Goal: Information Seeking & Learning: Learn about a topic

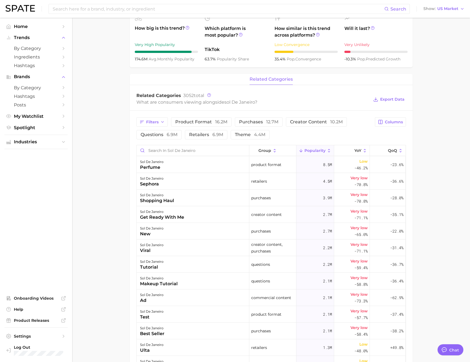
scroll to position [250, 0]
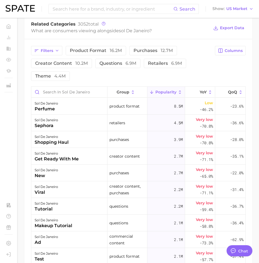
type textarea "x"
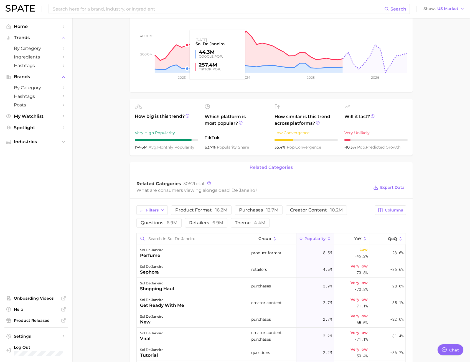
scroll to position [0, 0]
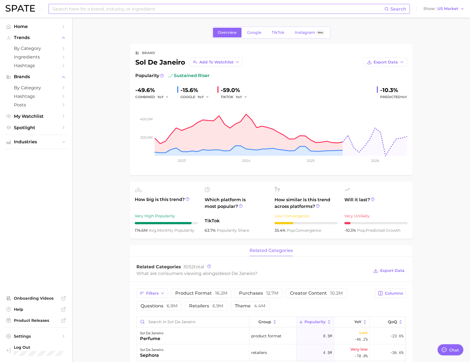
click at [98, 11] on input at bounding box center [218, 8] width 332 height 9
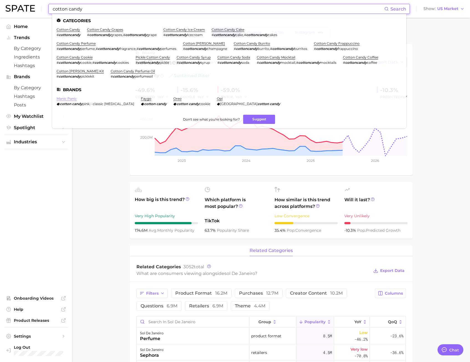
type input "cotton candy"
click at [72, 99] on link "manic panic" at bounding box center [67, 99] width 20 height 4
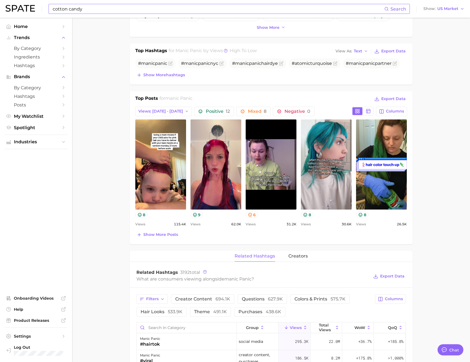
scroll to position [250, 0]
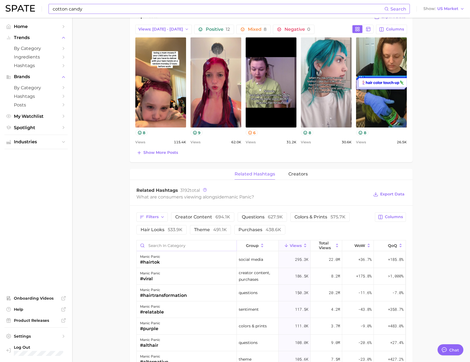
click at [157, 248] on input "Search in category" at bounding box center [187, 246] width 100 height 11
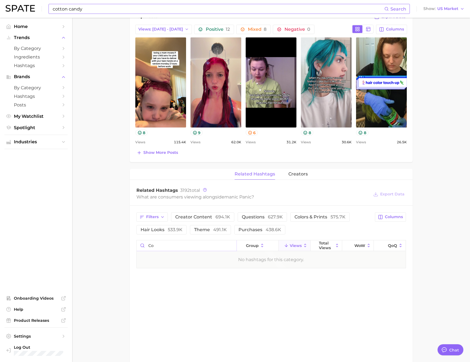
type input "c"
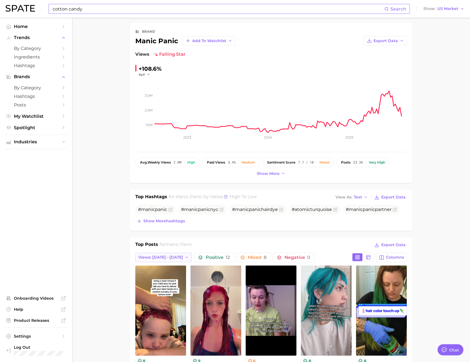
scroll to position [0, 0]
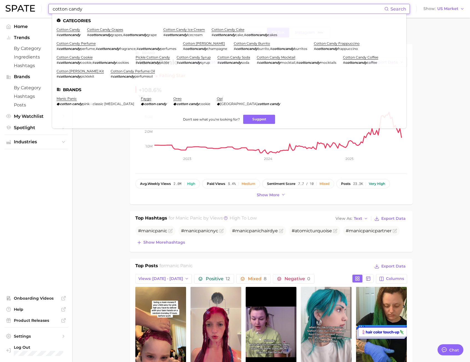
drag, startPoint x: 81, startPoint y: 11, endPoint x: -26, endPoint y: 21, distance: 107.3
click at [0, 21] on html "cotton candy Search Categories cotton candy # cottoncandy cotton candy grapes #…" at bounding box center [235, 181] width 470 height 362
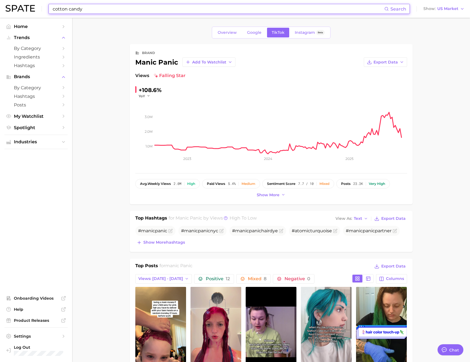
click at [85, 7] on input "cotton candy" at bounding box center [218, 8] width 332 height 9
click at [392, 4] on span "Search" at bounding box center [396, 8] width 22 height 9
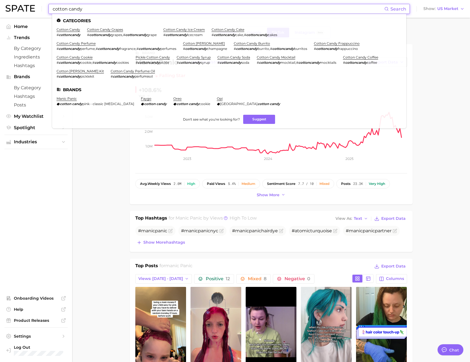
click at [392, 6] on span "Search" at bounding box center [396, 8] width 22 height 9
click at [151, 58] on link "pickle cotton candy" at bounding box center [153, 57] width 34 height 4
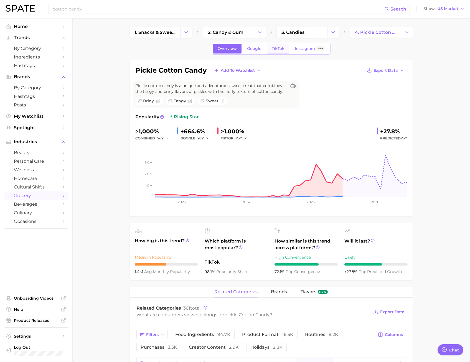
click at [281, 49] on span "TikTok" at bounding box center [278, 48] width 13 height 5
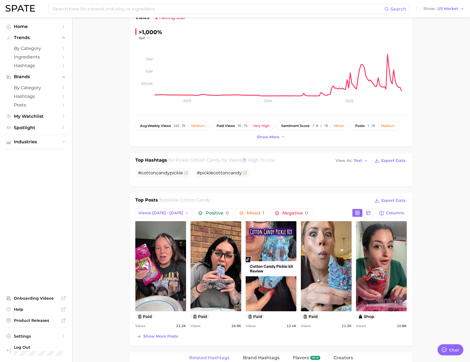
scroll to position [139, 0]
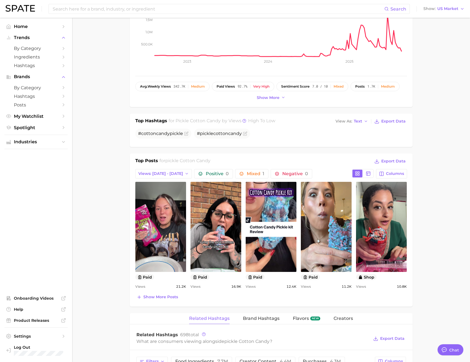
click at [160, 169] on div "Top Posts for pickle cotton candy Export Data Views: Aug 17 - 24 Positive 0 Mix…" at bounding box center [271, 230] width 272 height 144
click at [160, 172] on span "Views: [DATE] - [DATE]" at bounding box center [160, 173] width 45 height 5
click at [156, 202] on span "Total Views" at bounding box center [149, 204] width 23 height 5
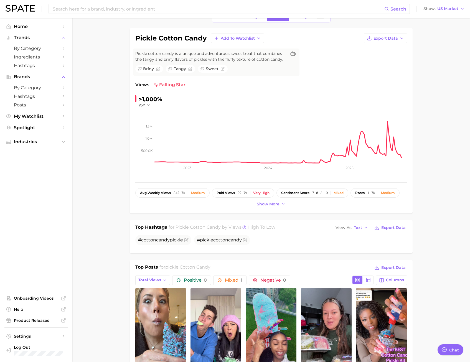
scroll to position [0, 0]
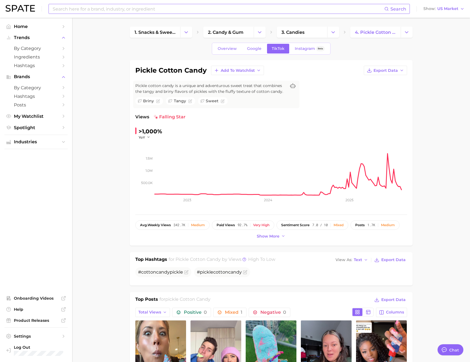
click at [115, 9] on input at bounding box center [218, 8] width 332 height 9
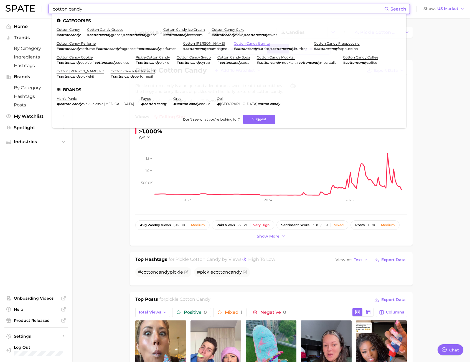
type input "cotton candy"
click at [263, 43] on link "cotton candy burrito" at bounding box center [252, 43] width 36 height 4
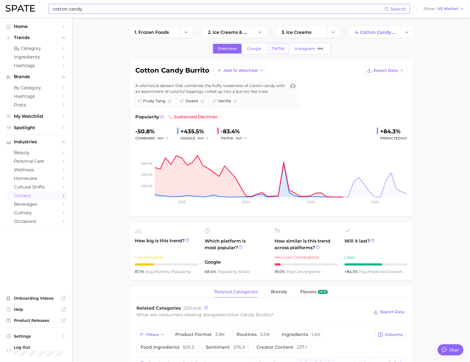
click at [277, 47] on span "TikTok" at bounding box center [278, 48] width 13 height 5
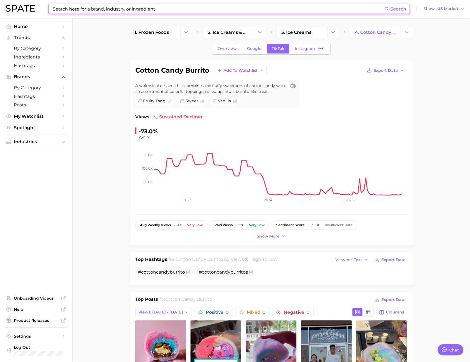
click at [83, 9] on input at bounding box center [218, 8] width 332 height 9
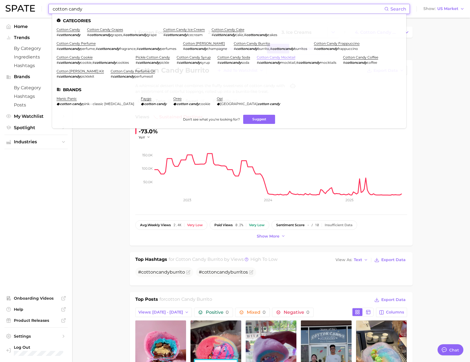
type input "cotton candy"
click at [269, 57] on link "cotton candy mocktail" at bounding box center [276, 57] width 39 height 4
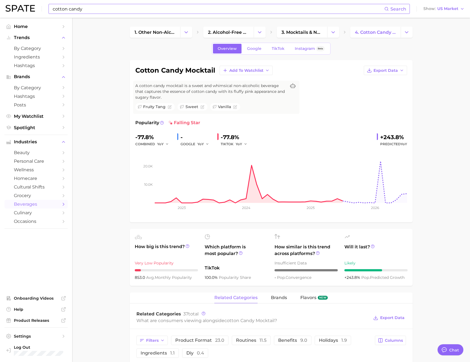
click at [99, 11] on input "cotton candy" at bounding box center [218, 8] width 332 height 9
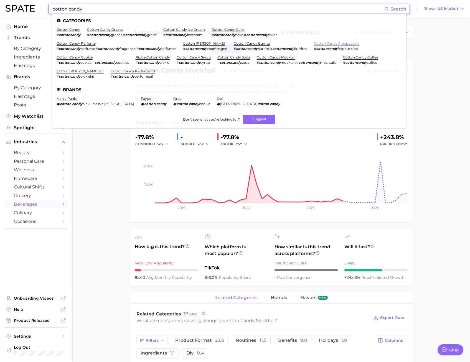
click at [326, 45] on link "cotton candy frappuccino" at bounding box center [337, 43] width 46 height 4
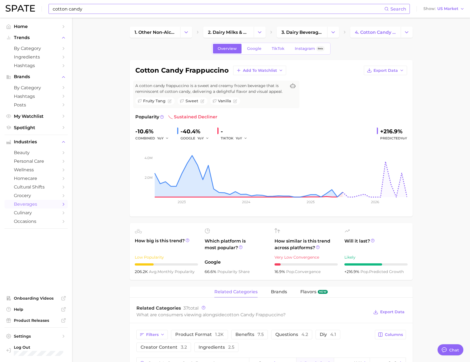
drag, startPoint x: 80, startPoint y: 0, endPoint x: 79, endPoint y: 3, distance: 2.8
click at [80, 1] on div "cotton candy Search Show US Market" at bounding box center [235, 9] width 459 height 18
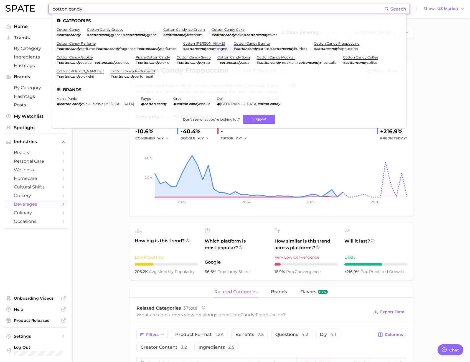
click at [81, 11] on input "cotton candy" at bounding box center [218, 8] width 332 height 9
click at [85, 57] on link "cotton candy cookie" at bounding box center [75, 57] width 36 height 4
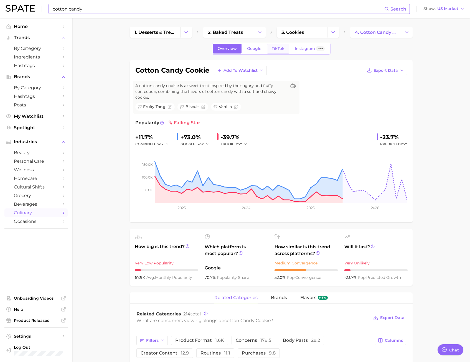
click at [274, 50] on span "TikTok" at bounding box center [278, 48] width 13 height 5
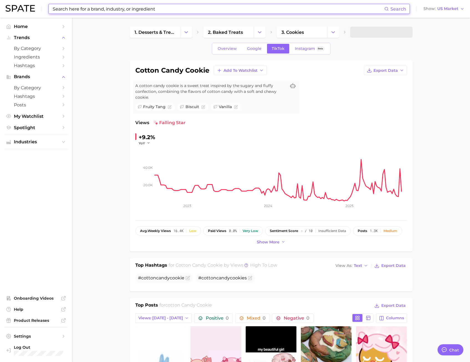
click at [150, 7] on input at bounding box center [218, 8] width 332 height 9
click at [161, 12] on input at bounding box center [218, 8] width 332 height 9
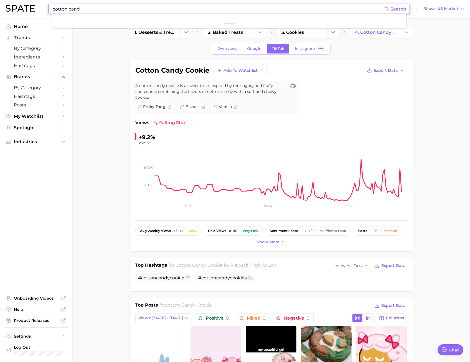
type input "cotton candy"
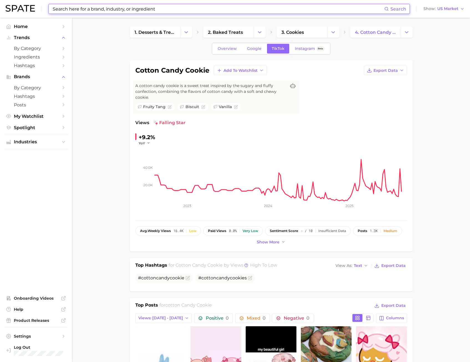
click at [77, 10] on input at bounding box center [218, 8] width 332 height 9
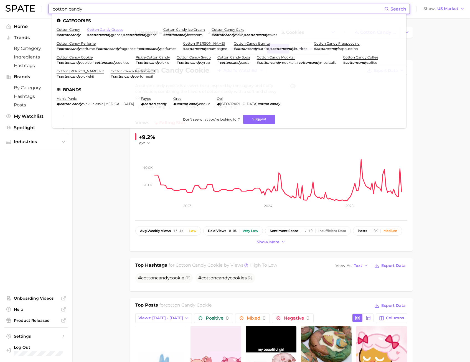
type input "cotton candy"
click at [93, 30] on link "cotton candy grapes" at bounding box center [105, 29] width 36 height 4
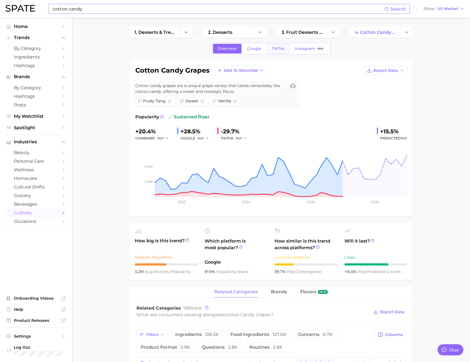
click at [275, 49] on span "TikTok" at bounding box center [278, 48] width 13 height 5
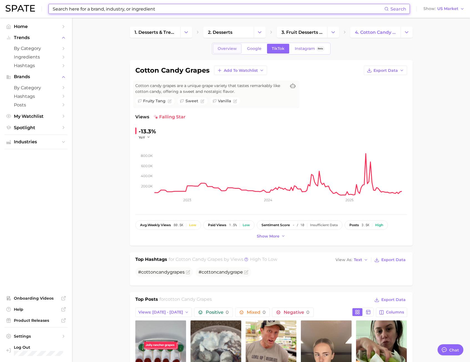
click at [229, 51] on span "Overview" at bounding box center [227, 48] width 19 height 5
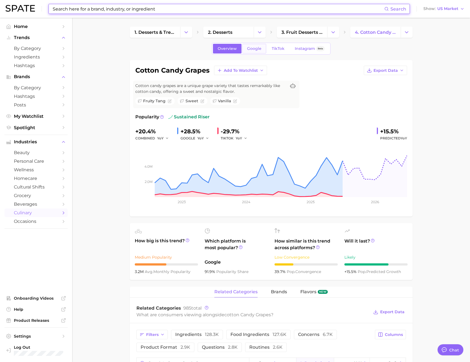
click at [253, 50] on span "Google" at bounding box center [254, 48] width 14 height 5
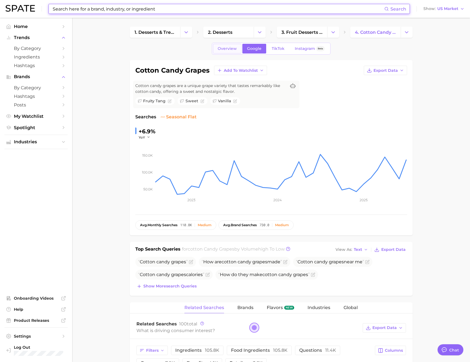
click at [233, 49] on span "Overview" at bounding box center [227, 48] width 19 height 5
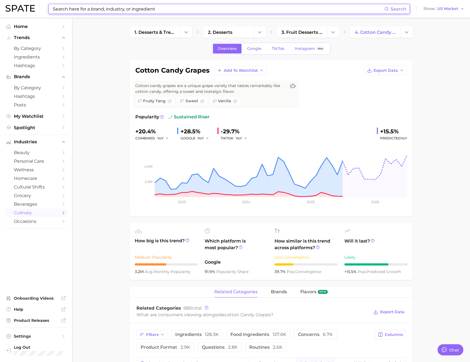
click at [118, 6] on input at bounding box center [218, 8] width 332 height 9
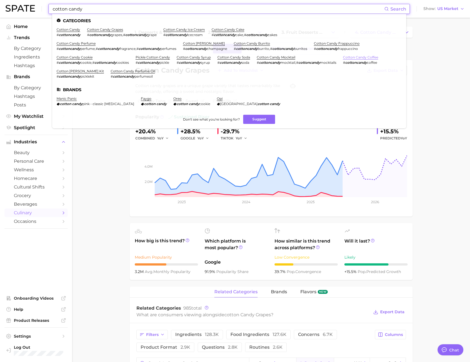
type input "cotton candy"
click at [371, 57] on link "cotton candy coffee" at bounding box center [360, 57] width 35 height 4
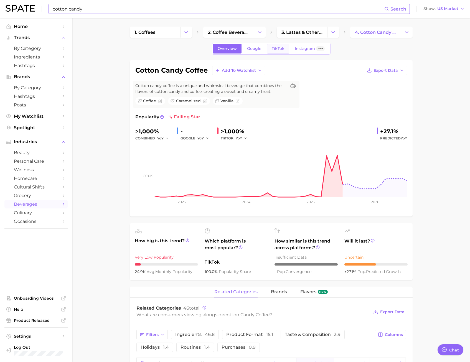
click at [274, 45] on link "TikTok" at bounding box center [278, 49] width 22 height 10
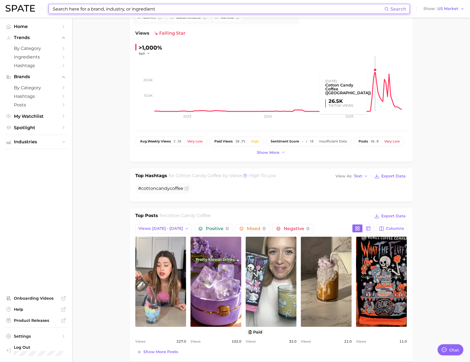
scroll to position [111, 0]
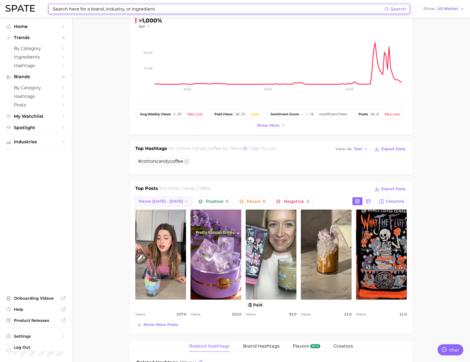
click at [167, 200] on span "Views: [DATE] - [DATE]" at bounding box center [160, 201] width 45 height 5
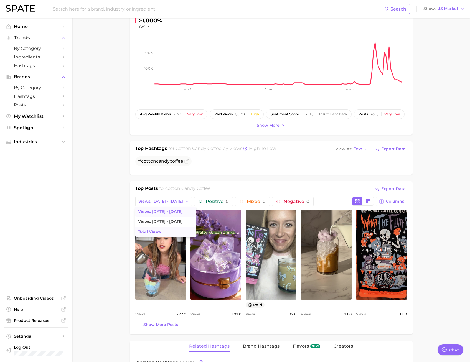
click at [160, 229] on span "Total Views" at bounding box center [149, 231] width 23 height 5
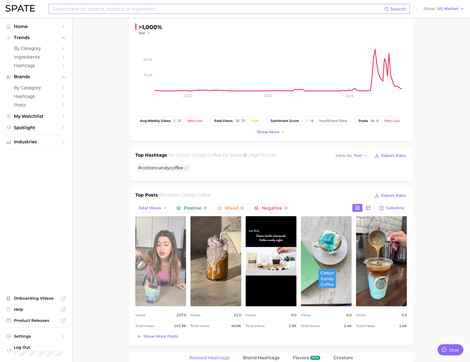
scroll to position [139, 0]
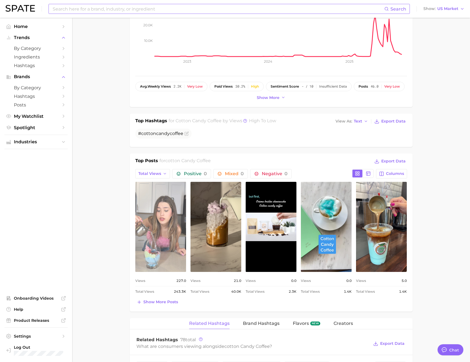
click at [152, 205] on link "view post on TikTok" at bounding box center [160, 227] width 51 height 90
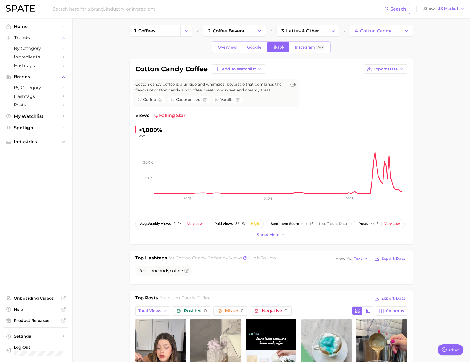
scroll to position [0, 0]
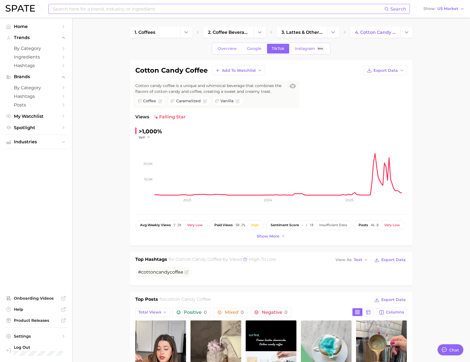
click at [134, 6] on input at bounding box center [218, 8] width 332 height 9
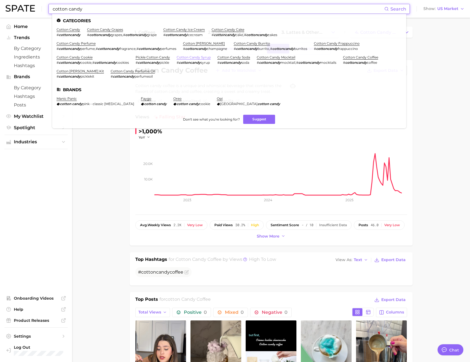
type input "cotton candy"
click at [198, 57] on link "cotton candy syrup" at bounding box center [194, 57] width 34 height 4
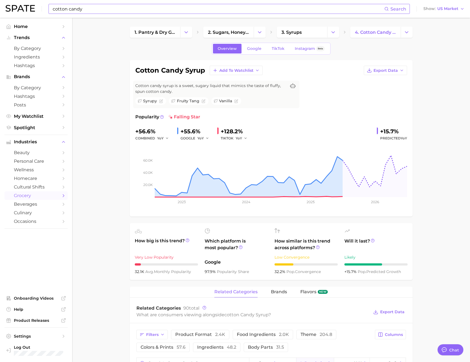
click at [90, 10] on input "cotton candy" at bounding box center [218, 8] width 332 height 9
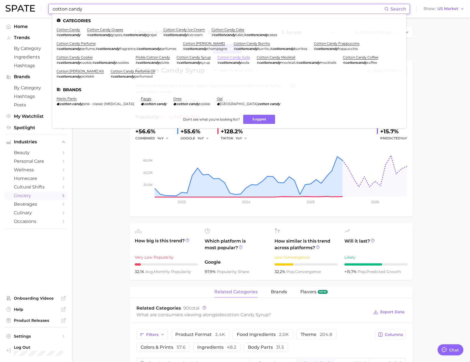
click at [243, 56] on link "cotton candy soda" at bounding box center [234, 57] width 33 height 4
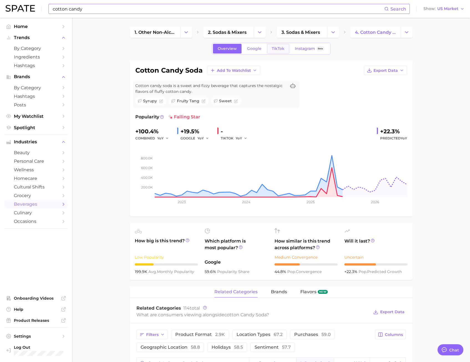
click at [274, 50] on span "TikTok" at bounding box center [278, 48] width 13 height 5
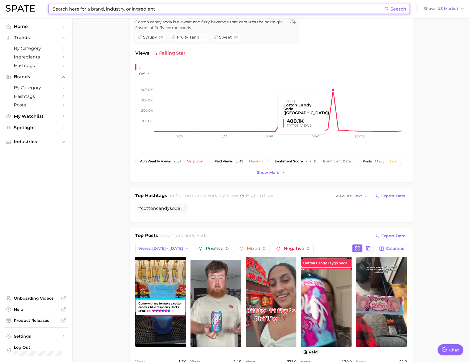
scroll to position [111, 0]
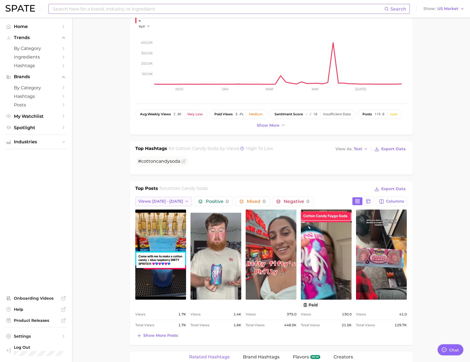
click at [154, 204] on span "Views: [DATE] - [DATE]" at bounding box center [160, 201] width 45 height 5
click at [155, 231] on span "Total Views" at bounding box center [149, 231] width 23 height 5
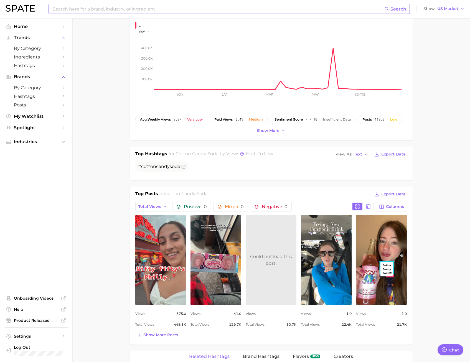
scroll to position [139, 0]
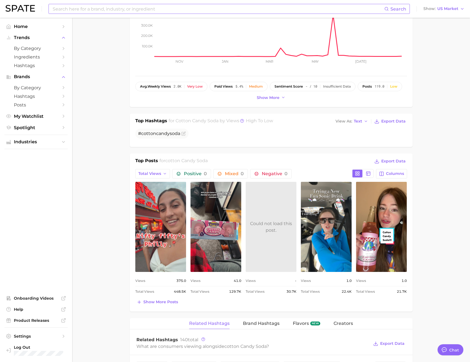
click at [84, 163] on main "1. other non-alcoholic beverages 2. sodas & mixers 3. sodas & mixers 4. cotton …" at bounding box center [271, 333] width 398 height 908
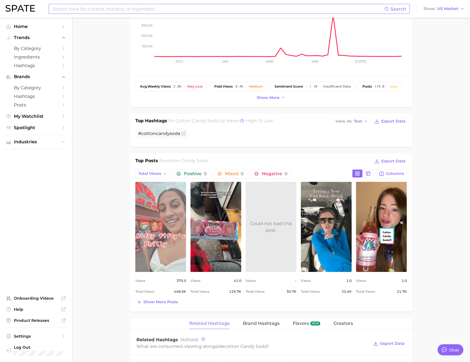
click at [159, 221] on link "view post on TikTok" at bounding box center [160, 227] width 51 height 90
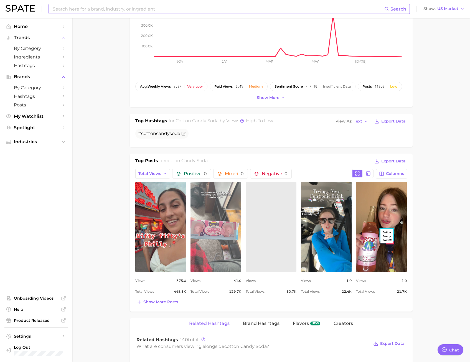
click at [220, 249] on link "view post on TikTok" at bounding box center [216, 227] width 51 height 90
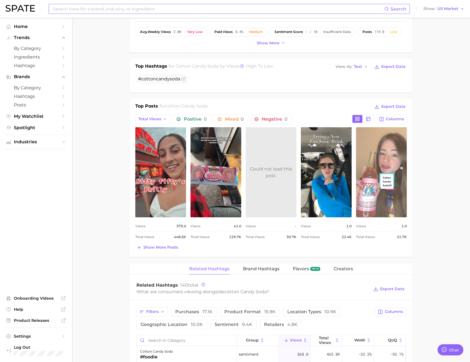
scroll to position [250, 0]
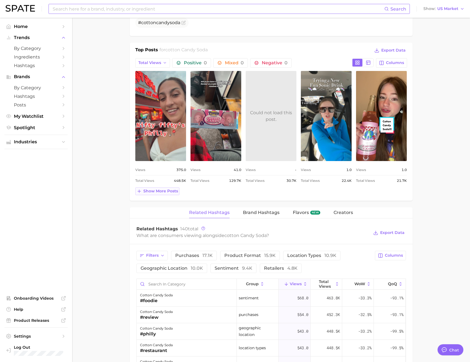
click at [160, 192] on span "Show more posts" at bounding box center [160, 191] width 35 height 5
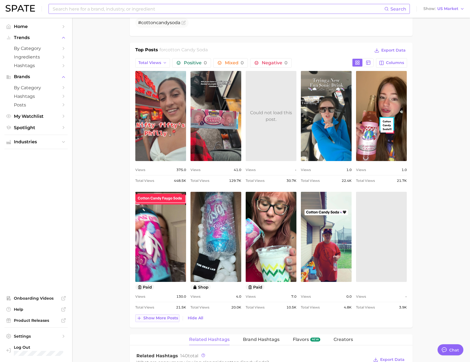
scroll to position [0, 0]
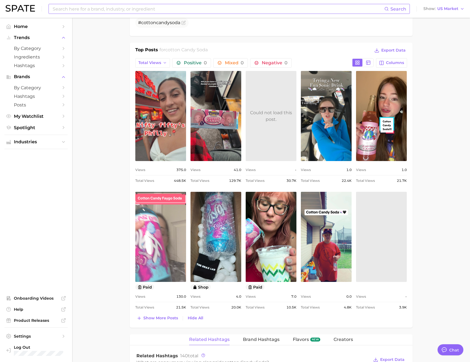
click at [176, 240] on link "view post on TikTok" at bounding box center [160, 237] width 51 height 90
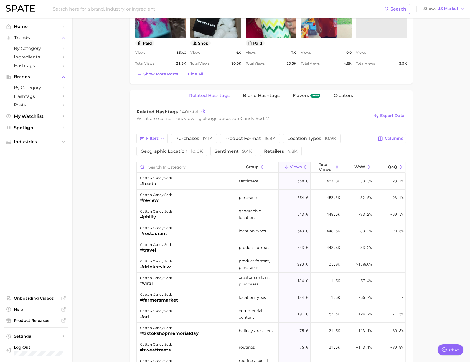
scroll to position [527, 0]
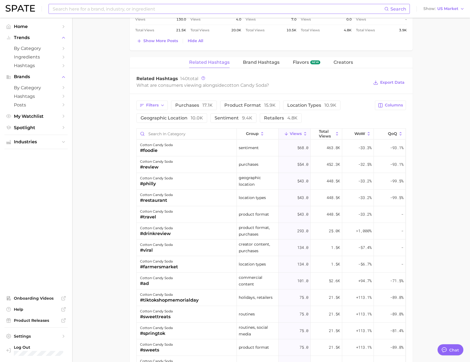
click at [102, 9] on input at bounding box center [218, 8] width 332 height 9
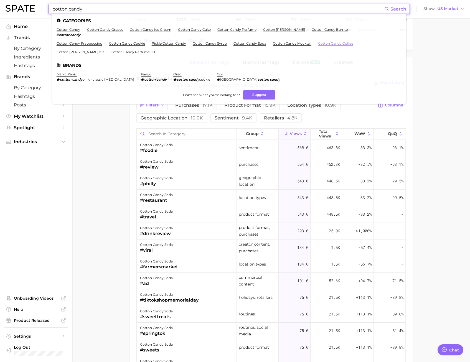
type input "cotton candy"
click at [331, 41] on link "cotton candy coffee" at bounding box center [335, 43] width 35 height 4
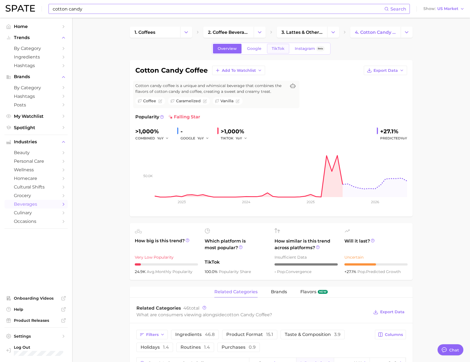
click at [281, 47] on span "TikTok" at bounding box center [278, 48] width 13 height 5
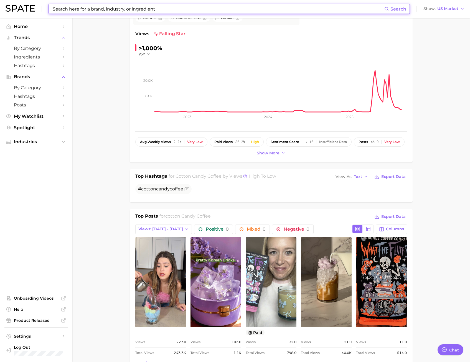
scroll to position [250, 0]
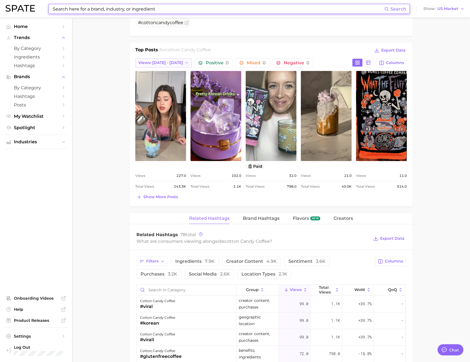
click at [171, 62] on span "Views: [DATE] - [DATE]" at bounding box center [160, 62] width 45 height 5
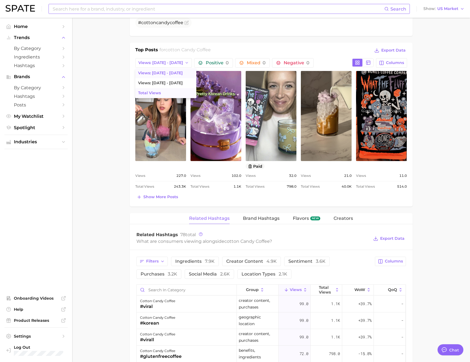
click at [167, 90] on button "Total Views" at bounding box center [165, 93] width 61 height 10
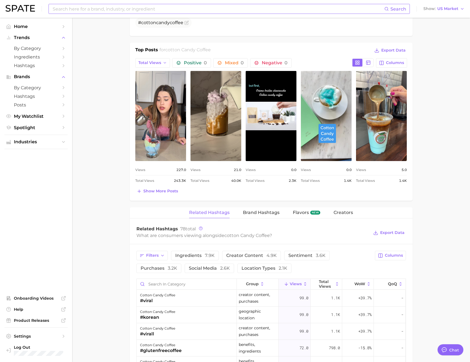
scroll to position [0, 0]
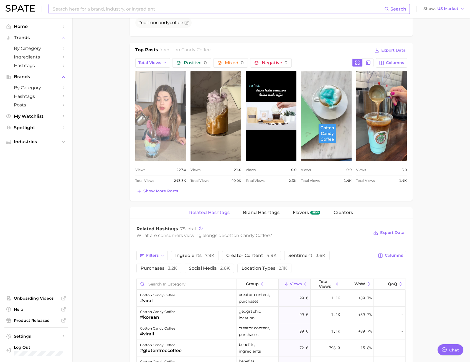
click at [154, 118] on link "view post on TikTok" at bounding box center [160, 116] width 51 height 90
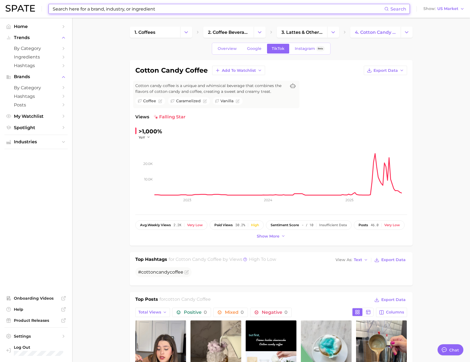
click at [109, 12] on input at bounding box center [218, 8] width 332 height 9
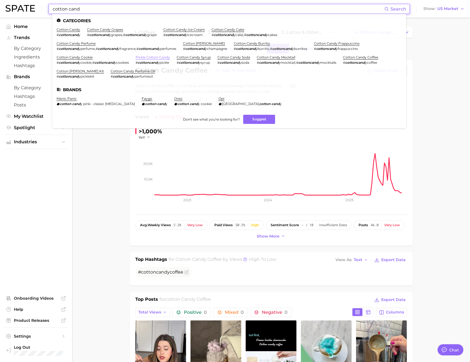
type input "cotton cand"
click at [155, 56] on link "pickle cotton candy" at bounding box center [153, 57] width 34 height 4
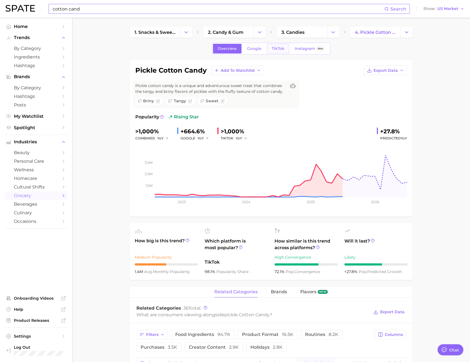
click at [285, 48] on link "TikTok" at bounding box center [278, 49] width 22 height 10
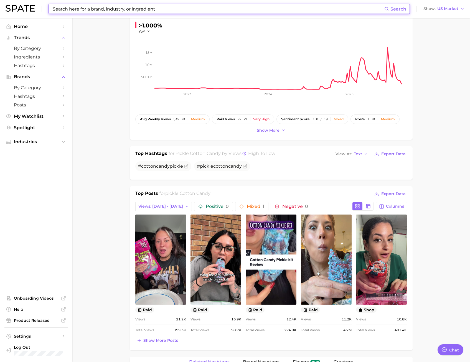
scroll to position [194, 0]
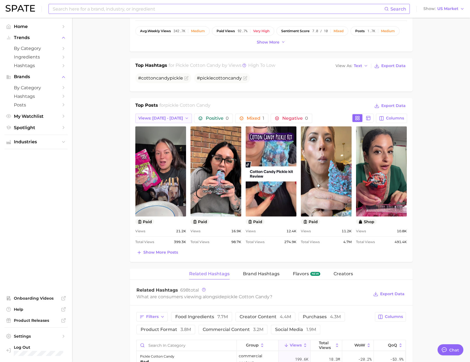
click at [155, 116] on span "Views: [DATE] - [DATE]" at bounding box center [160, 118] width 45 height 5
click at [161, 149] on button "Total Views" at bounding box center [165, 149] width 61 height 10
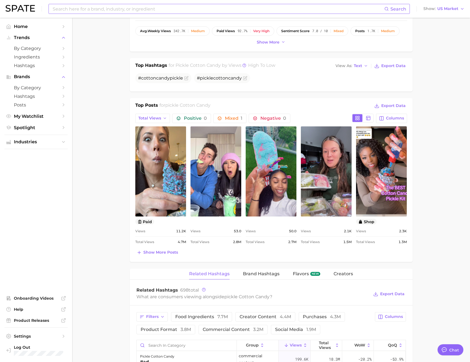
scroll to position [0, 0]
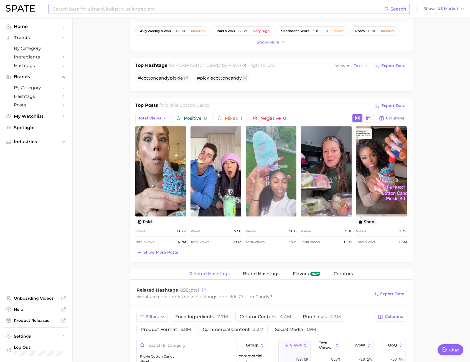
click at [272, 171] on link "view post on TikTok" at bounding box center [271, 172] width 51 height 90
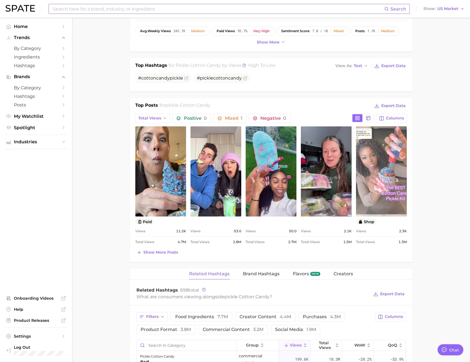
click at [396, 177] on link "view post on TikTok" at bounding box center [381, 172] width 51 height 90
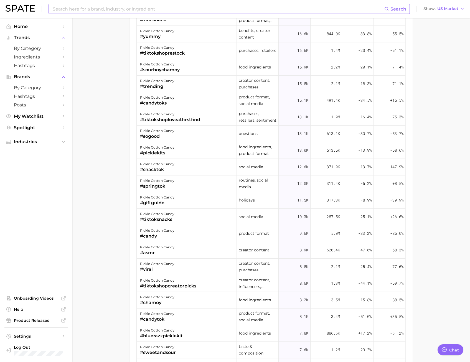
scroll to position [569, 0]
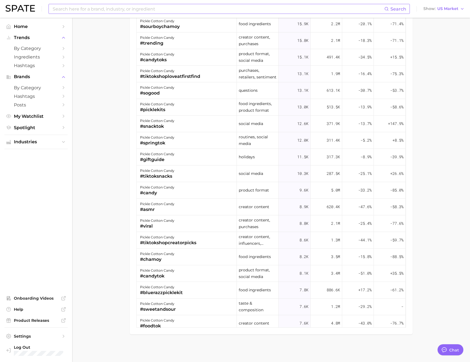
type textarea "x"
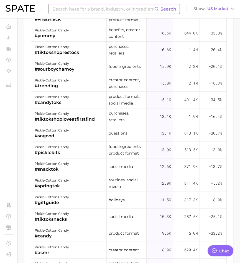
scroll to position [696, 0]
